Goal: Task Accomplishment & Management: Use online tool/utility

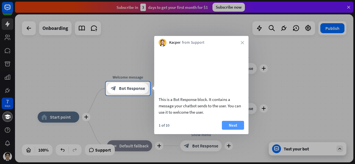
click at [231, 130] on button "Next" at bounding box center [233, 125] width 22 height 9
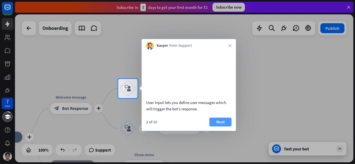
click at [227, 127] on button "Next" at bounding box center [220, 122] width 22 height 9
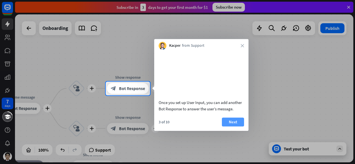
click at [236, 127] on button "Next" at bounding box center [233, 122] width 22 height 9
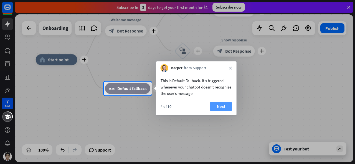
click at [216, 105] on button "Next" at bounding box center [221, 106] width 22 height 9
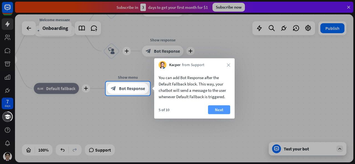
click at [219, 112] on button "Next" at bounding box center [219, 110] width 22 height 9
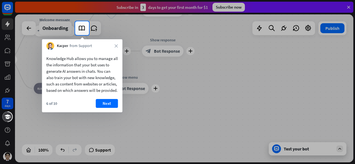
click at [103, 105] on div "Knowledge Hub allows you to manage all the information that your bot uses to ge…" at bounding box center [82, 81] width 80 height 63
click at [103, 108] on button "Next" at bounding box center [107, 103] width 22 height 9
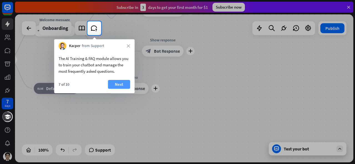
click at [121, 85] on button "Next" at bounding box center [119, 84] width 22 height 9
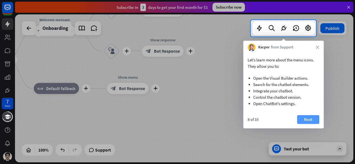
click at [308, 118] on button "Next" at bounding box center [308, 119] width 22 height 9
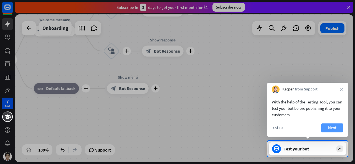
click at [333, 127] on button "Next" at bounding box center [332, 128] width 22 height 9
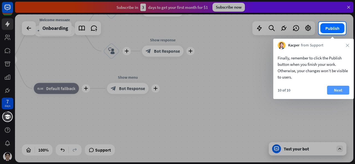
click at [340, 92] on button "Next" at bounding box center [338, 90] width 22 height 9
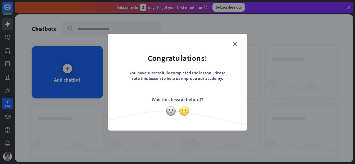
click at [184, 111] on img at bounding box center [184, 111] width 11 height 11
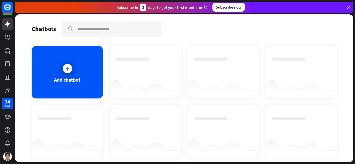
click at [270, 61] on div "Thanks for making all this better!" at bounding box center [177, 82] width 355 height 164
click at [75, 65] on div "Add chatbot" at bounding box center [67, 72] width 71 height 53
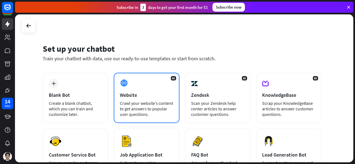
click at [120, 104] on div "Crawl your website’s content to get answers to popular user questions." at bounding box center [146, 109] width 53 height 17
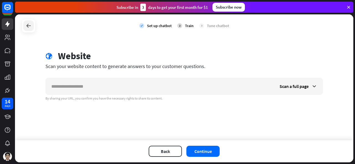
click at [29, 26] on icon at bounding box center [28, 25] width 7 height 7
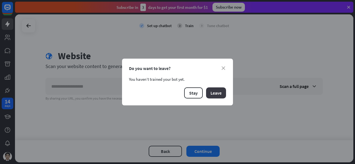
click at [218, 95] on button "Leave" at bounding box center [216, 93] width 20 height 11
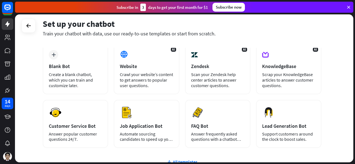
scroll to position [81, 0]
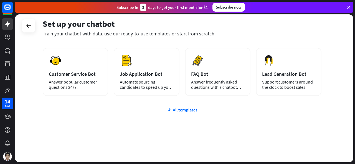
click at [176, 104] on div "plus Blank Bot Create a blank chatbot, which you can train and customize later.…" at bounding box center [182, 77] width 279 height 171
click at [178, 108] on div "plus Blank Bot Create a blank chatbot, which you can train and customize later.…" at bounding box center [182, 77] width 279 height 171
click at [180, 108] on div "All templates" at bounding box center [182, 110] width 279 height 6
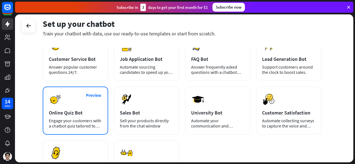
scroll to position [109, 0]
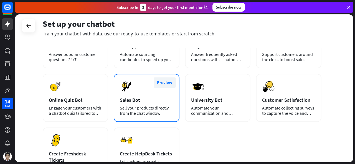
click at [171, 82] on button "Preview" at bounding box center [165, 83] width 22 height 10
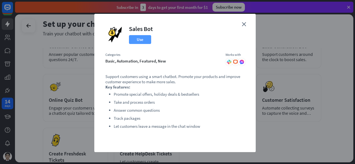
click at [140, 41] on button "Use" at bounding box center [140, 39] width 22 height 9
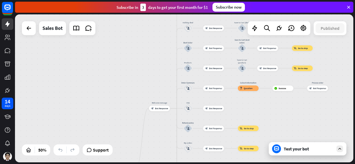
drag, startPoint x: 173, startPoint y: 62, endPoint x: 160, endPoint y: 138, distance: 77.1
click at [160, 138] on div "home_2 Start point Welcome message block_bot_response Bot Response Main menu bl…" at bounding box center [184, 88] width 338 height 148
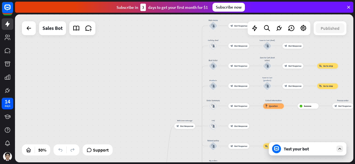
drag, startPoint x: 147, startPoint y: 77, endPoint x: 173, endPoint y: 88, distance: 28.4
click at [173, 88] on div "home_2 Start point Welcome message block_bot_response Bot Response Main menu bl…" at bounding box center [184, 88] width 338 height 148
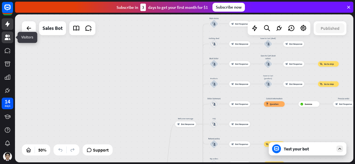
click at [9, 40] on icon at bounding box center [8, 38] width 6 height 6
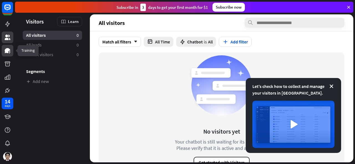
click at [8, 51] on icon at bounding box center [8, 50] width 6 height 5
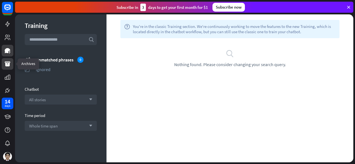
click at [6, 63] on icon at bounding box center [8, 64] width 6 height 5
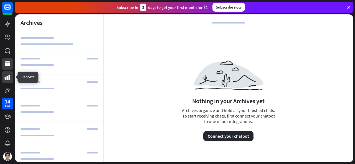
click at [6, 78] on icon at bounding box center [8, 77] width 6 height 5
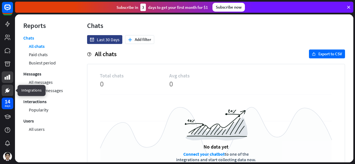
click at [7, 90] on icon at bounding box center [7, 90] width 3 height 3
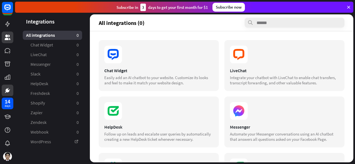
click at [11, 36] on link at bounding box center [8, 38] width 12 height 12
